Goal: Register for event/course

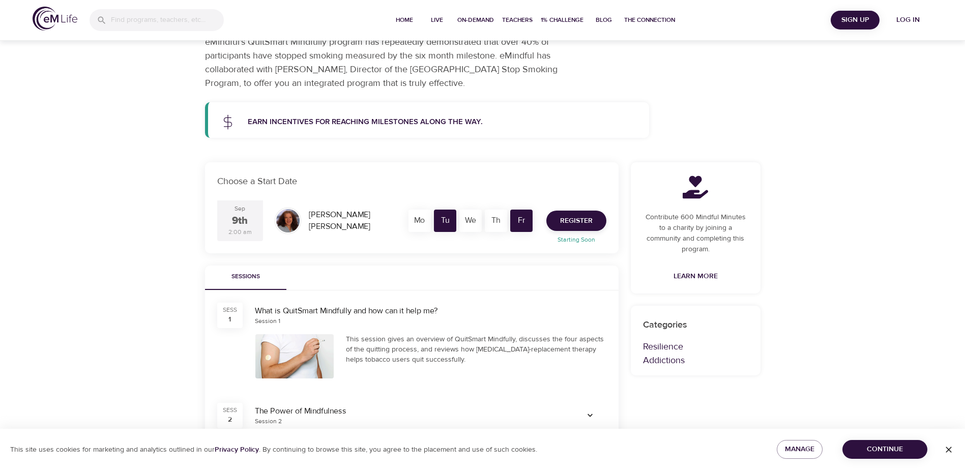
scroll to position [102, 0]
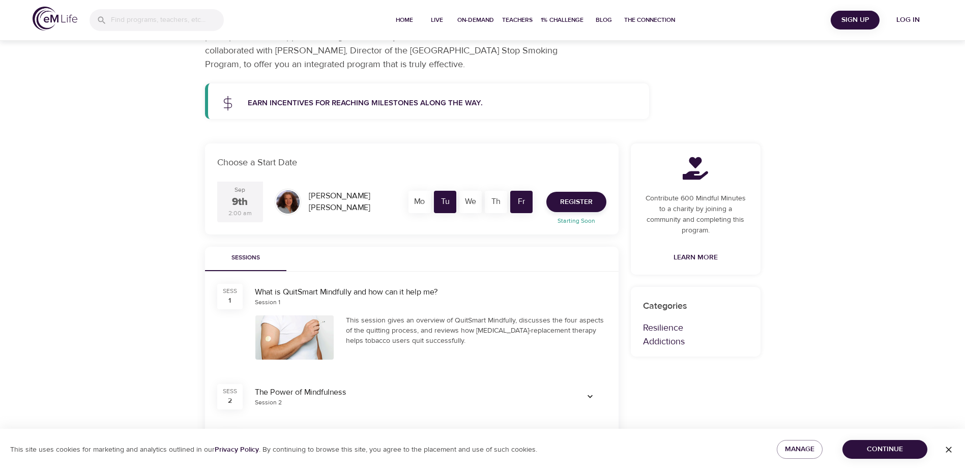
click at [340, 292] on div "What is QuitSmart Mindfully and how can it help me?" at bounding box center [430, 292] width 351 height 12
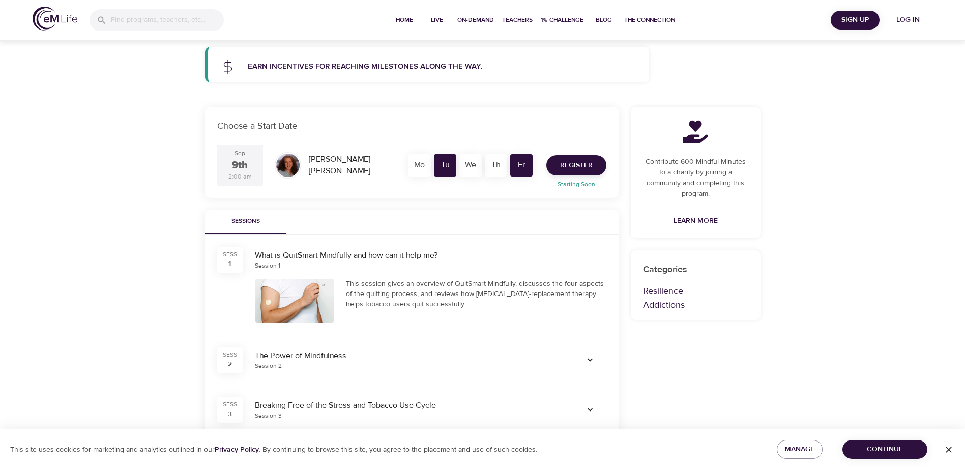
scroll to position [203, 0]
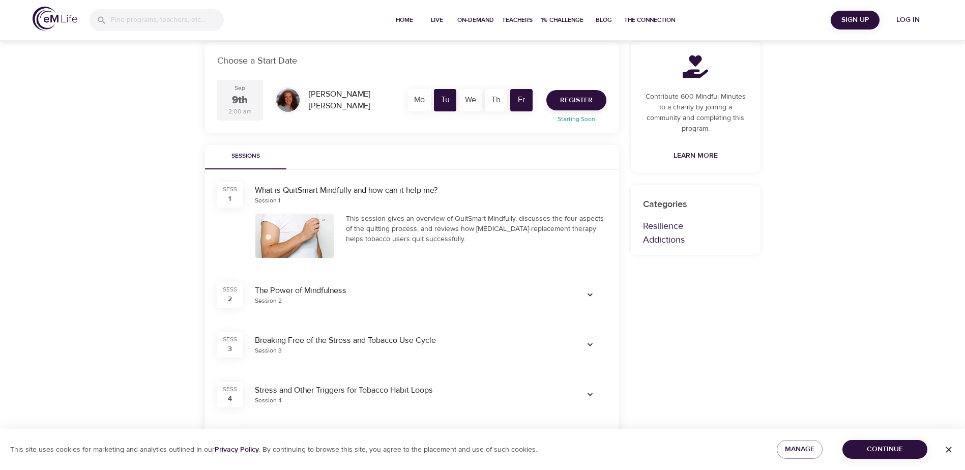
click at [420, 244] on div "This session gives an overview of QuitSmart Mindfully, discusses the four aspec…" at bounding box center [476, 229] width 260 height 31
click at [594, 294] on icon "button" at bounding box center [590, 295] width 10 height 10
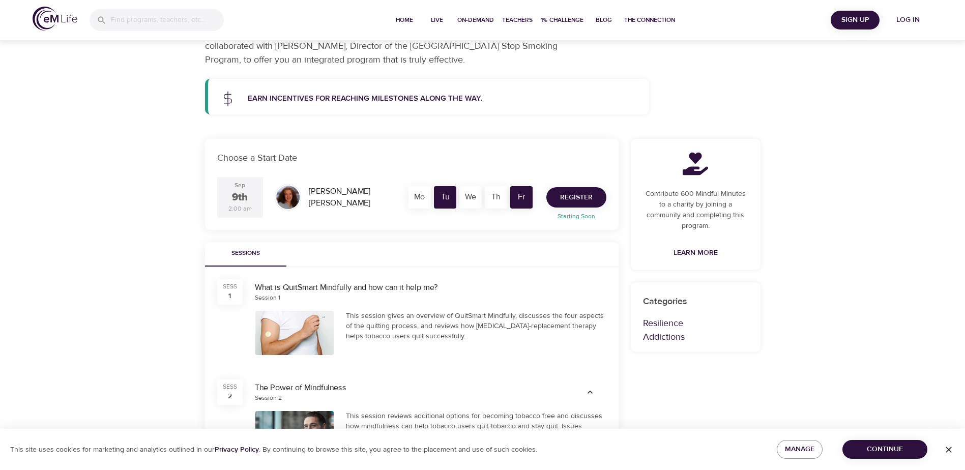
scroll to position [102, 0]
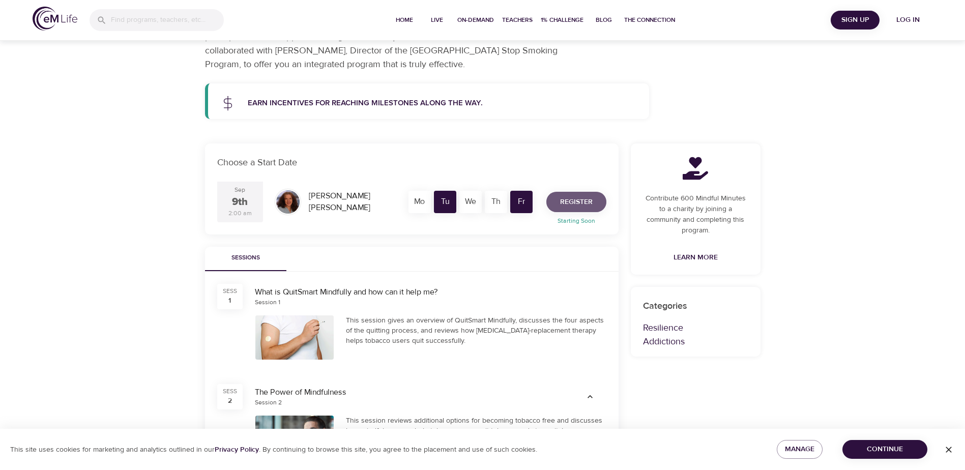
click at [571, 198] on span "Register" at bounding box center [576, 202] width 33 height 13
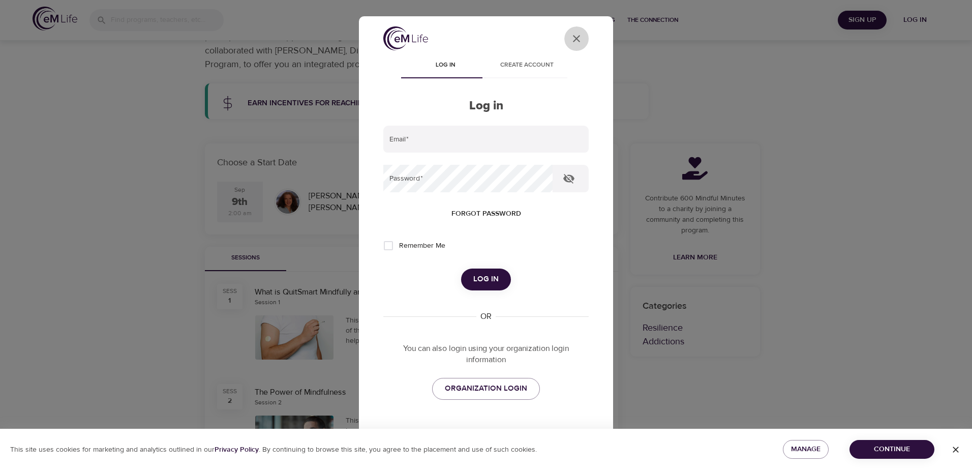
click at [571, 39] on icon "User Profile" at bounding box center [577, 39] width 12 height 12
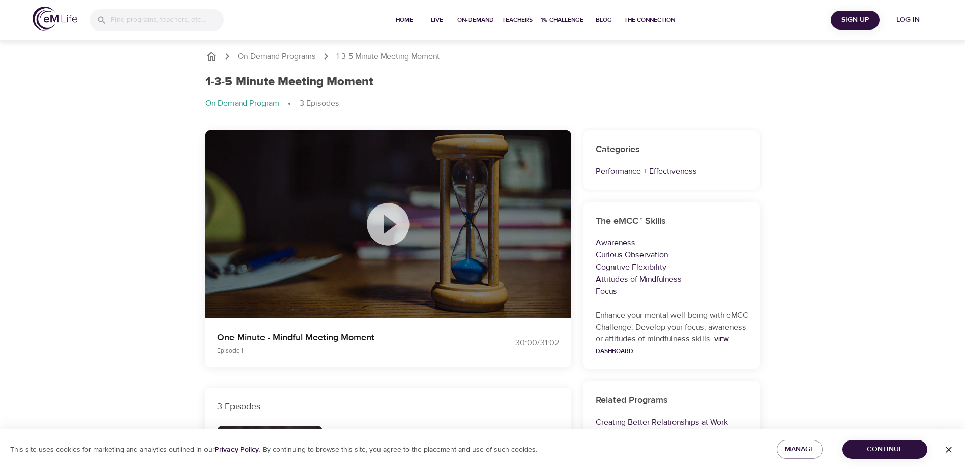
click at [397, 228] on icon at bounding box center [388, 224] width 42 height 42
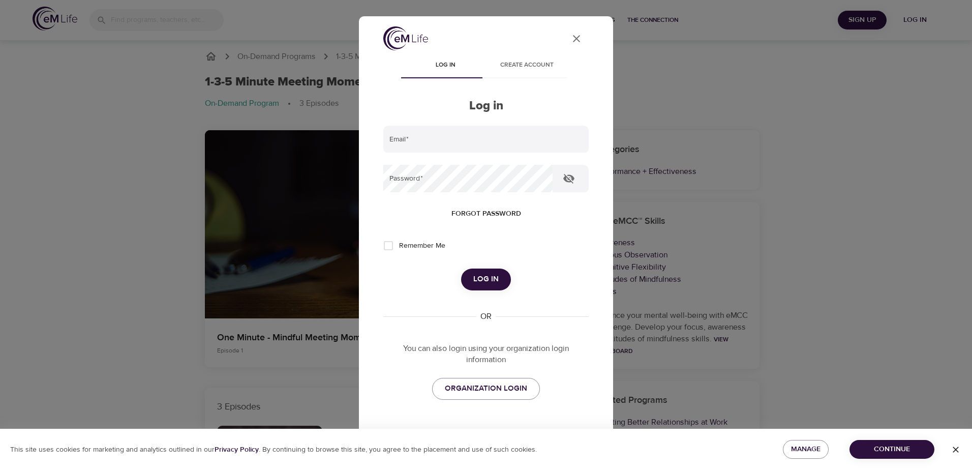
click at [571, 34] on icon "User Profile" at bounding box center [577, 39] width 12 height 12
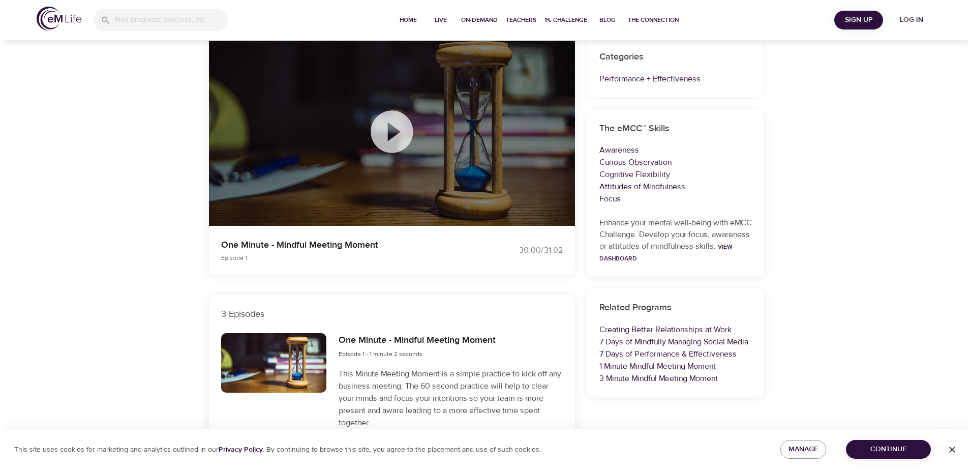
scroll to position [203, 0]
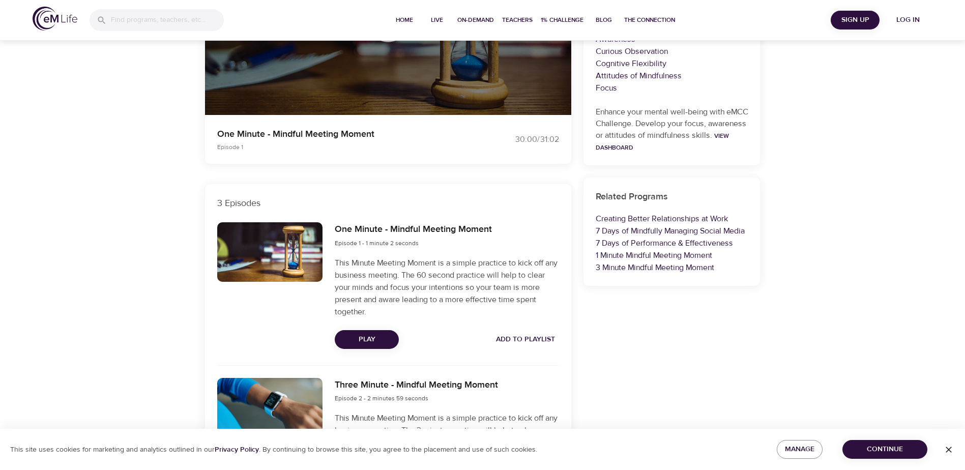
click at [377, 341] on span "Play" at bounding box center [367, 339] width 48 height 13
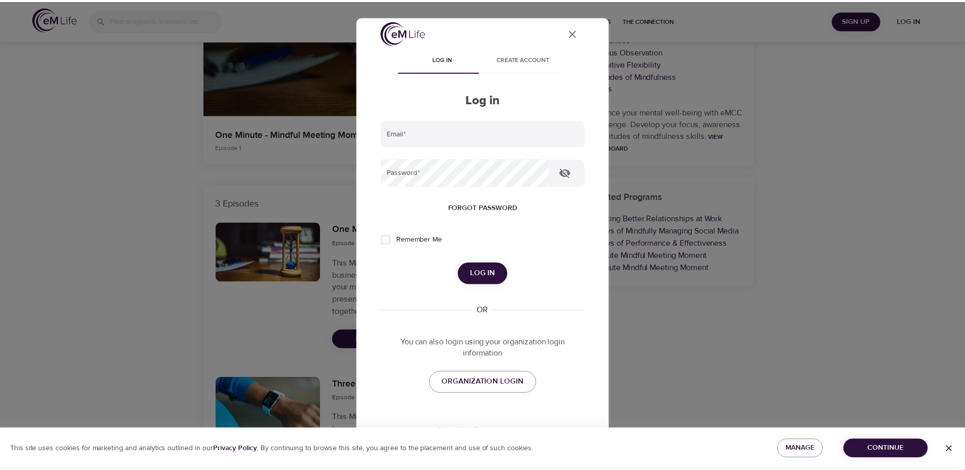
scroll to position [0, 0]
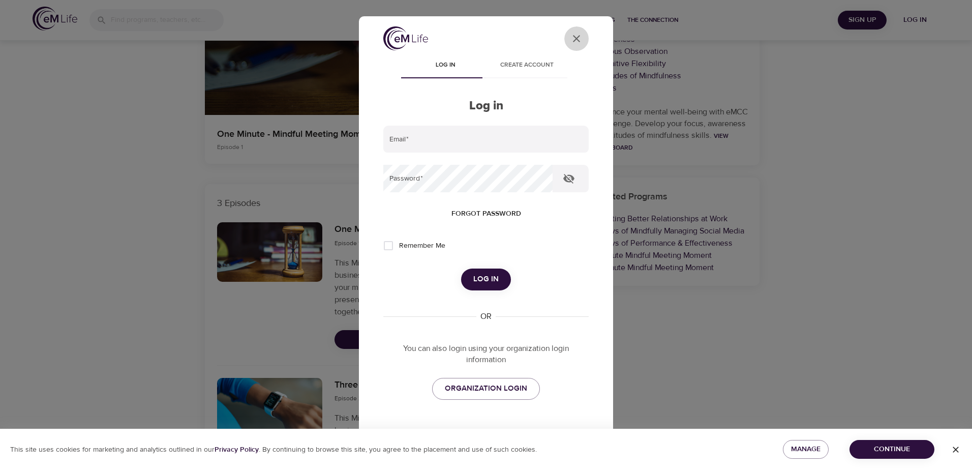
click at [573, 40] on icon "close" at bounding box center [576, 38] width 7 height 7
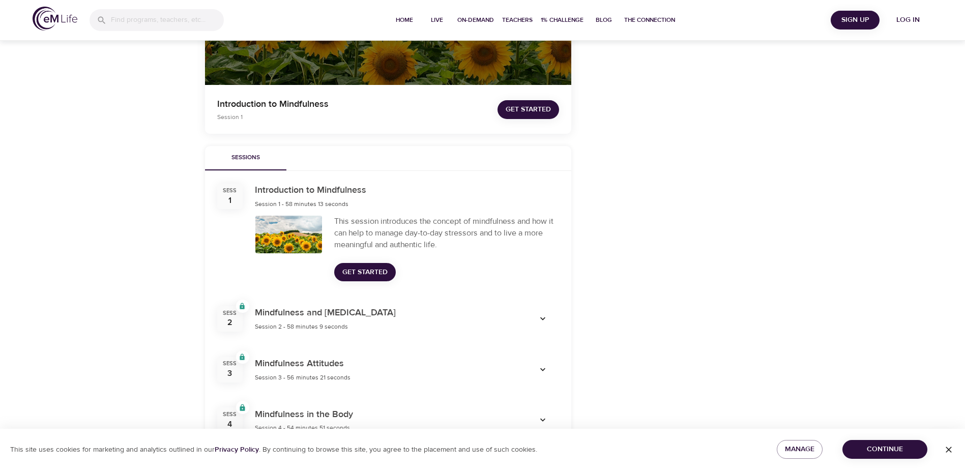
scroll to position [254, 0]
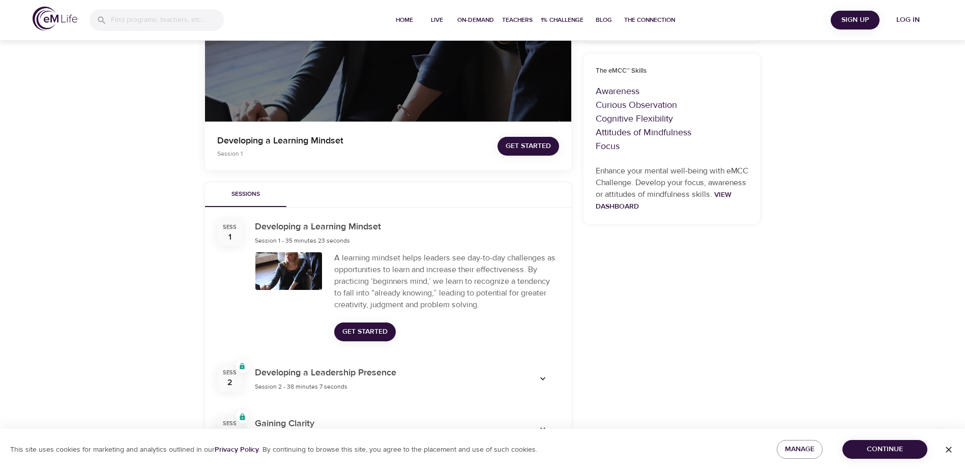
scroll to position [203, 0]
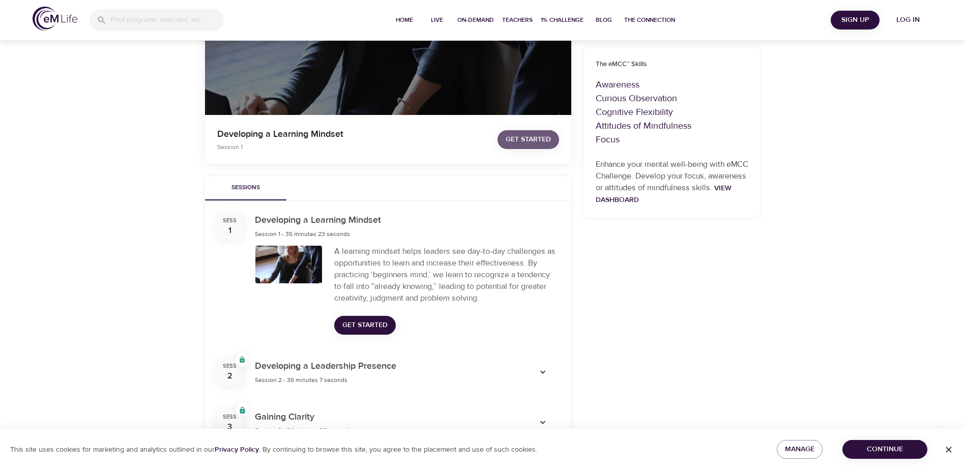
click at [523, 137] on span "Get Started" at bounding box center [528, 139] width 45 height 13
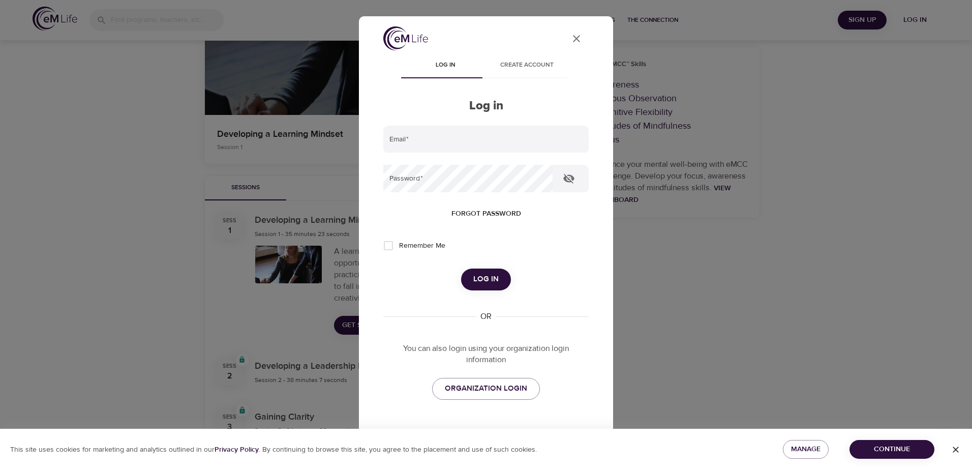
click at [573, 37] on icon "close" at bounding box center [576, 38] width 7 height 7
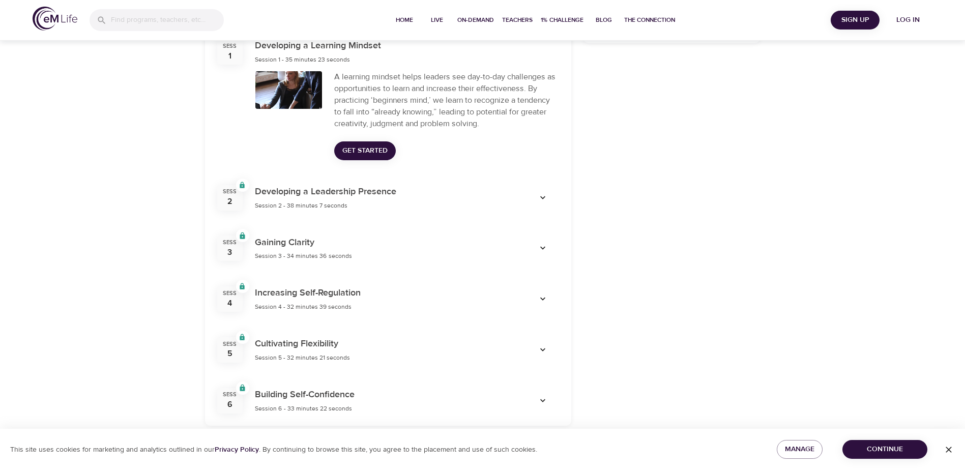
scroll to position [384, 0]
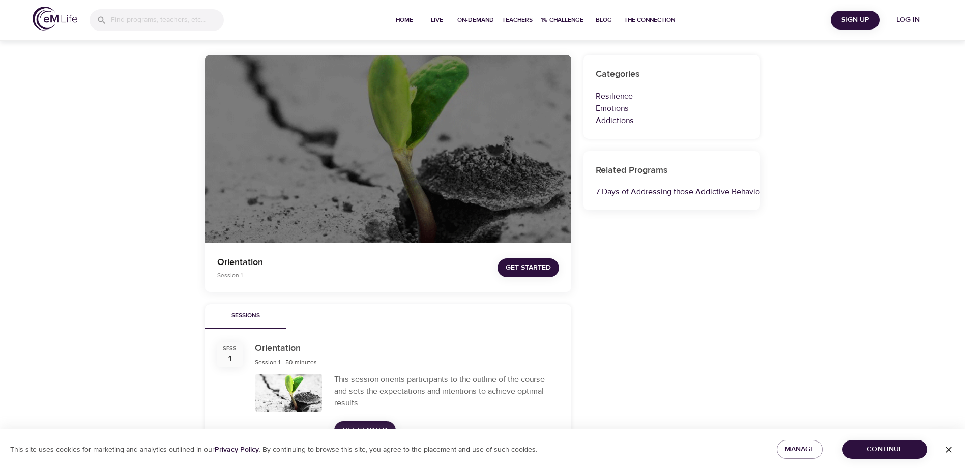
scroll to position [254, 0]
